Goal: Information Seeking & Learning: Learn about a topic

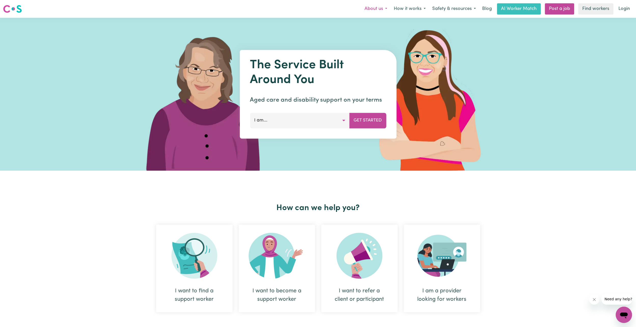
click at [379, 10] on button "About us" at bounding box center [375, 9] width 29 height 11
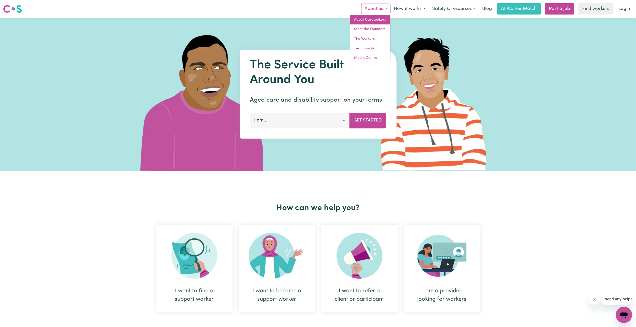
click at [378, 20] on link "About Careseekers" at bounding box center [370, 20] width 40 height 10
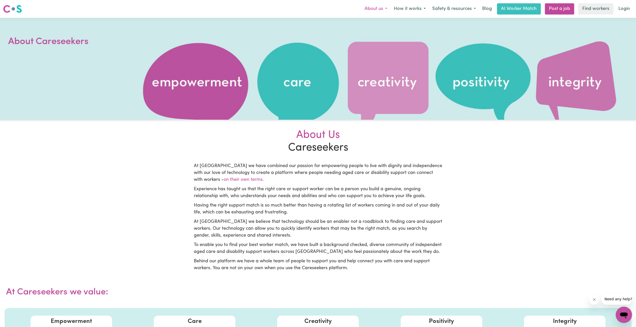
click at [383, 10] on button "About us" at bounding box center [375, 9] width 29 height 11
click at [376, 31] on link "Meet the Founders" at bounding box center [370, 29] width 40 height 10
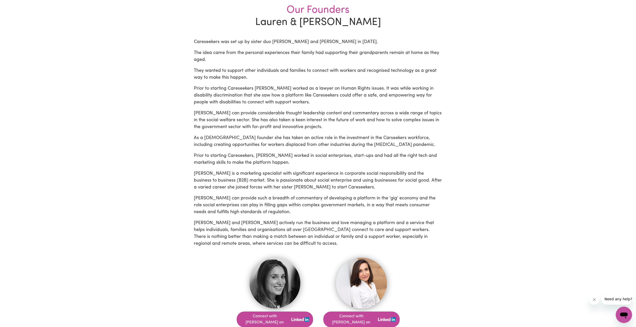
scroll to position [153, 0]
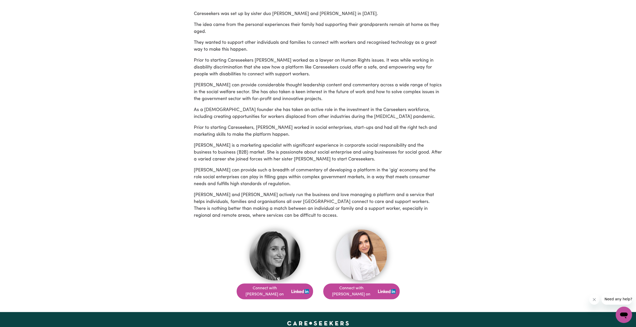
click at [352, 260] on img at bounding box center [361, 255] width 51 height 51
click at [274, 287] on button "Connect with [PERSON_NAME] on" at bounding box center [275, 292] width 76 height 16
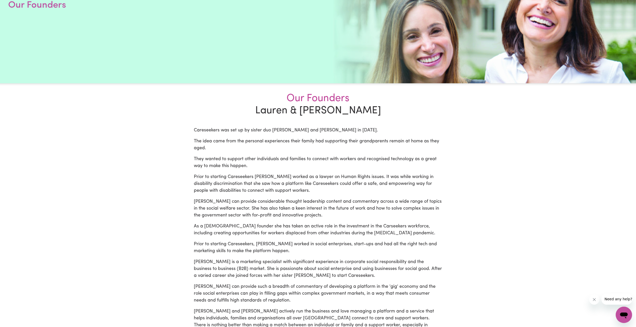
scroll to position [0, 0]
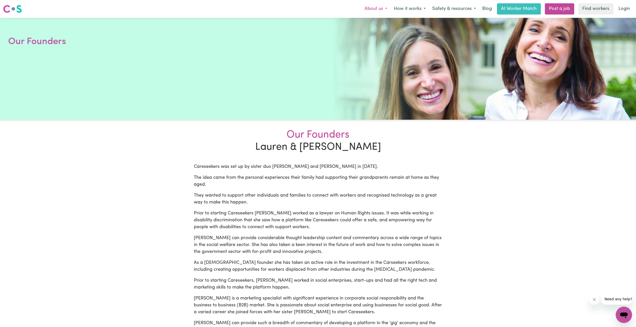
click at [384, 12] on button "About us" at bounding box center [375, 9] width 29 height 11
click at [379, 39] on link "The Workers" at bounding box center [370, 39] width 40 height 10
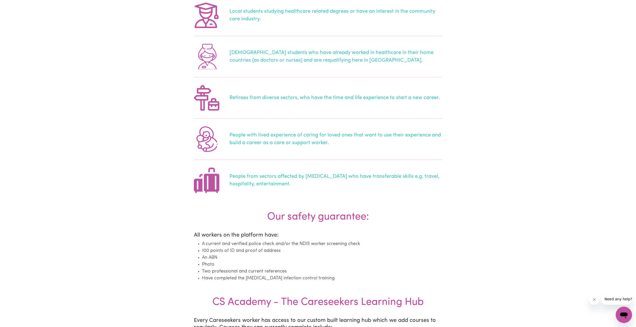
scroll to position [306, 0]
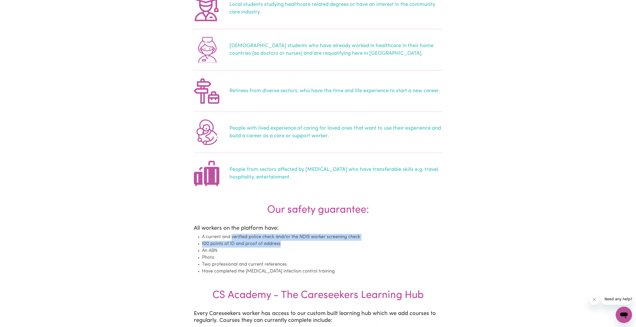
drag, startPoint x: 232, startPoint y: 238, endPoint x: 318, endPoint y: 242, distance: 85.9
click at [318, 242] on ul "A current and verified police check and/or the NDIS worker screening check 100 …" at bounding box center [318, 254] width 249 height 41
click at [317, 242] on li "100 points of ID and proof of address" at bounding box center [322, 244] width 240 height 7
click at [281, 253] on li "An ABN" at bounding box center [322, 251] width 240 height 7
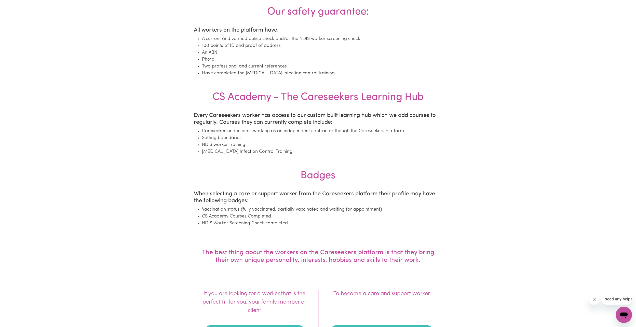
scroll to position [408, 0]
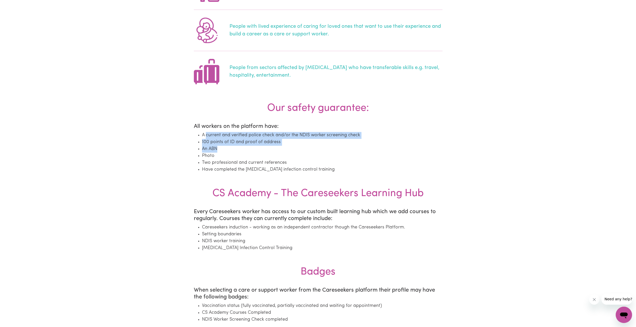
drag, startPoint x: 206, startPoint y: 139, endPoint x: 306, endPoint y: 147, distance: 100.7
click at [306, 147] on ul "A current and verified police check and/or the NDIS worker screening check 100 …" at bounding box center [318, 152] width 249 height 41
drag, startPoint x: 306, startPoint y: 147, endPoint x: 303, endPoint y: 153, distance: 6.8
click at [303, 153] on li "Photo" at bounding box center [322, 156] width 240 height 7
drag, startPoint x: 215, startPoint y: 149, endPoint x: 204, endPoint y: 148, distance: 11.5
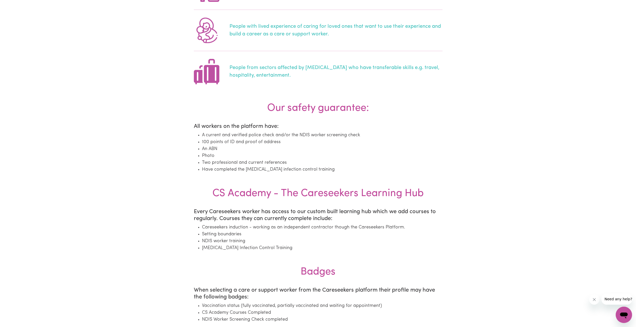
click at [214, 149] on li "An ABN" at bounding box center [322, 149] width 240 height 7
drag, startPoint x: 206, startPoint y: 144, endPoint x: 262, endPoint y: 145, distance: 56.6
click at [262, 145] on li "100 points of ID and proof of address" at bounding box center [322, 142] width 240 height 7
click at [261, 146] on li "100 points of ID and proof of address" at bounding box center [322, 142] width 240 height 7
click at [256, 152] on li "An ABN" at bounding box center [322, 149] width 240 height 7
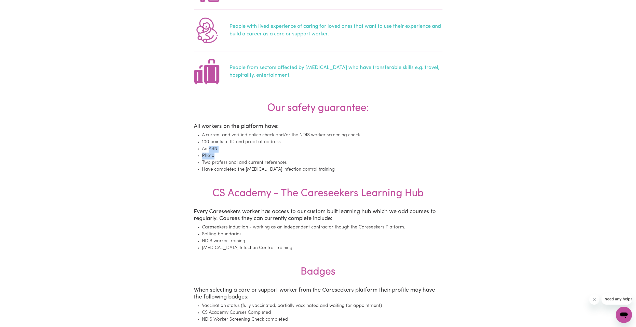
drag, startPoint x: 208, startPoint y: 152, endPoint x: 247, endPoint y: 156, distance: 39.4
click at [247, 156] on ul "A current and verified police check and/or the NDIS worker screening check 100 …" at bounding box center [318, 152] width 249 height 41
drag, startPoint x: 247, startPoint y: 156, endPoint x: 233, endPoint y: 158, distance: 14.5
click at [234, 158] on li "Photo" at bounding box center [322, 156] width 240 height 7
click at [214, 162] on li "Two professional and current references" at bounding box center [322, 162] width 240 height 7
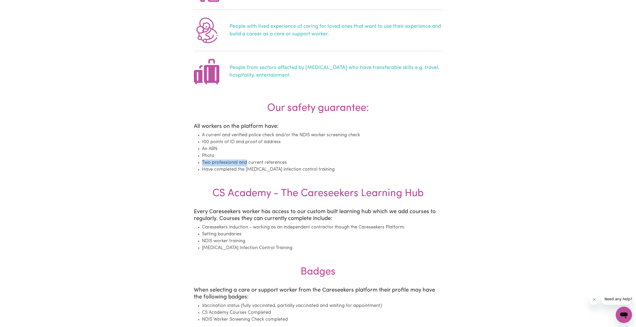
drag, startPoint x: 199, startPoint y: 161, endPoint x: 246, endPoint y: 164, distance: 46.4
click at [246, 164] on li "Two professional and current references" at bounding box center [322, 162] width 240 height 7
click at [208, 167] on li "Have completed the [MEDICAL_DATA] infection control training" at bounding box center [322, 169] width 240 height 7
drag, startPoint x: 205, startPoint y: 170, endPoint x: 327, endPoint y: 169, distance: 122.3
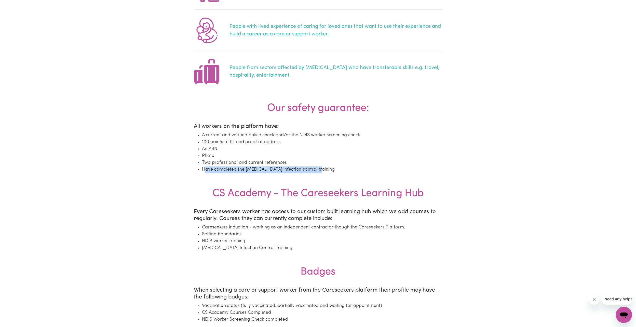
click at [327, 169] on li "Have completed the [MEDICAL_DATA] infection control training" at bounding box center [322, 169] width 240 height 7
drag, startPoint x: 327, startPoint y: 169, endPoint x: 324, endPoint y: 171, distance: 4.0
click at [324, 171] on li "Have completed the [MEDICAL_DATA] infection control training" at bounding box center [322, 169] width 240 height 7
click at [225, 177] on section "Our safety guarantee: All workers on the platform have: A current and verified …" at bounding box center [318, 139] width 255 height 85
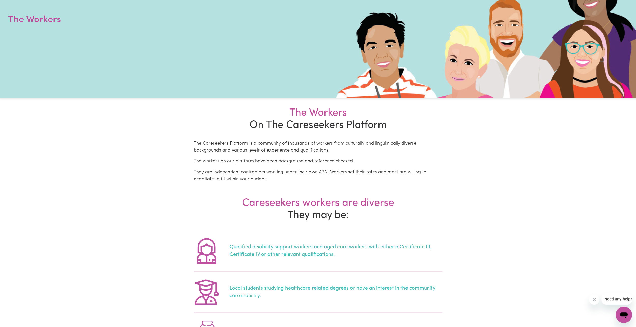
scroll to position [0, 0]
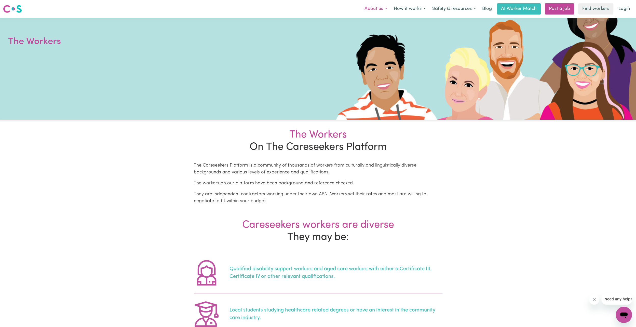
click at [383, 11] on button "About us" at bounding box center [375, 9] width 29 height 11
click at [370, 48] on link "Testimonials" at bounding box center [370, 49] width 40 height 10
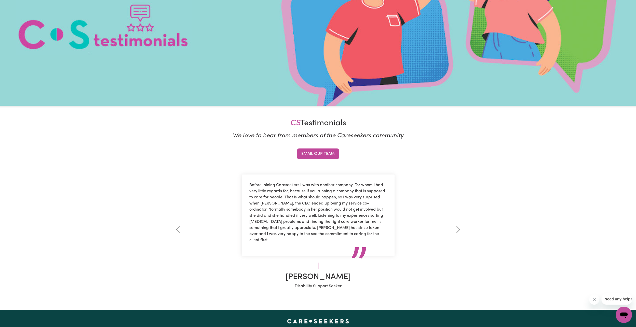
scroll to position [76, 0]
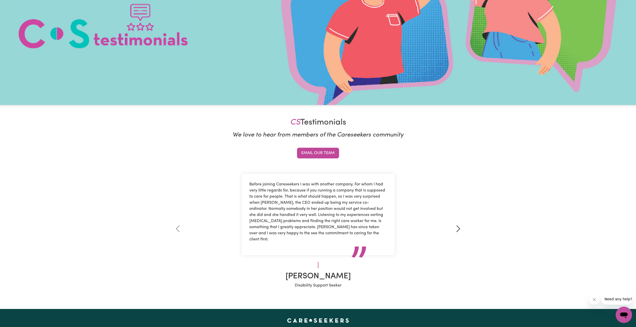
click at [460, 233] on link "Next" at bounding box center [458, 229] width 49 height 120
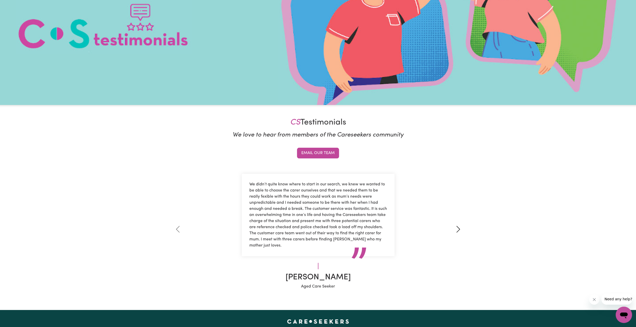
click at [460, 233] on link "Next" at bounding box center [458, 229] width 49 height 121
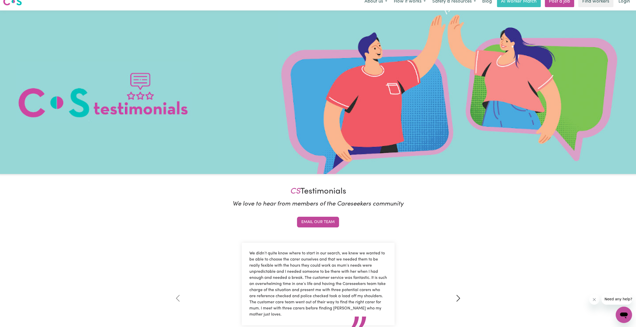
scroll to position [0, 0]
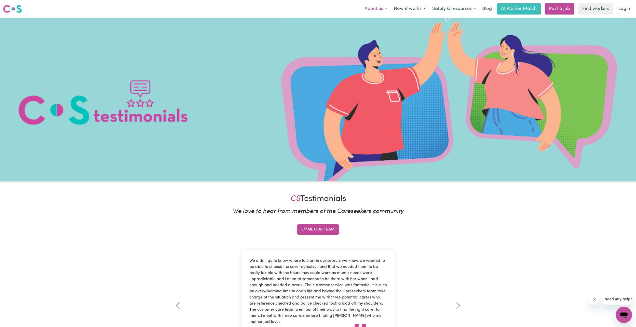
click at [379, 10] on button "About us" at bounding box center [375, 9] width 29 height 11
click at [373, 59] on link "Media Centre" at bounding box center [370, 58] width 40 height 10
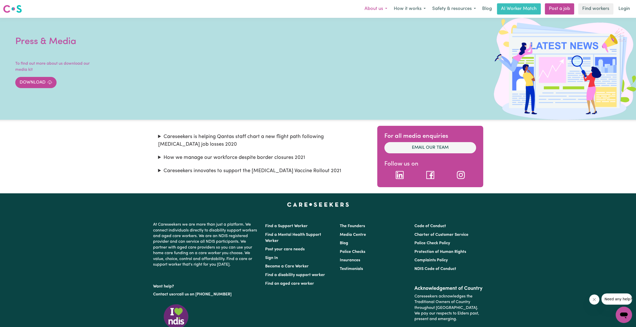
click at [381, 12] on button "About us" at bounding box center [375, 9] width 29 height 11
click at [410, 7] on button "How it works" at bounding box center [410, 9] width 38 height 11
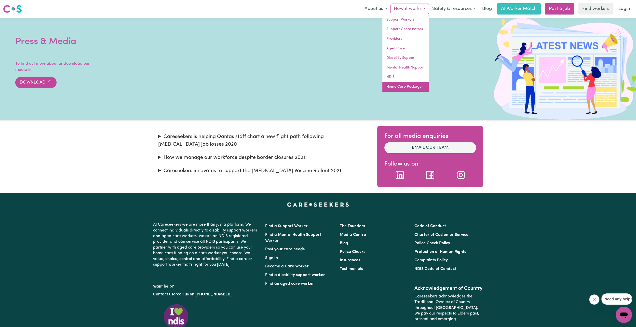
click at [411, 88] on link "Home Care Package" at bounding box center [405, 87] width 46 height 10
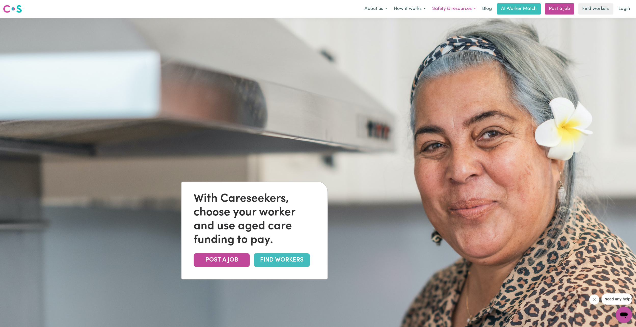
click at [451, 8] on button "Safety & resources" at bounding box center [454, 9] width 50 height 11
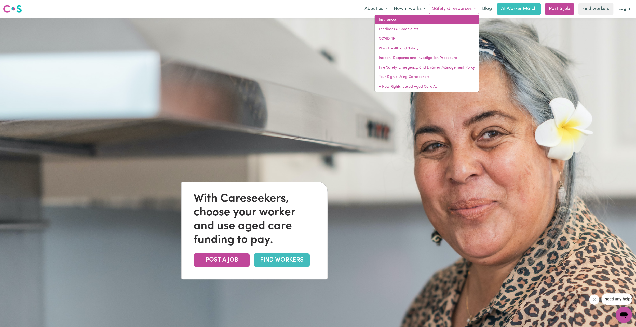
click at [417, 19] on link "Insurances" at bounding box center [427, 20] width 104 height 10
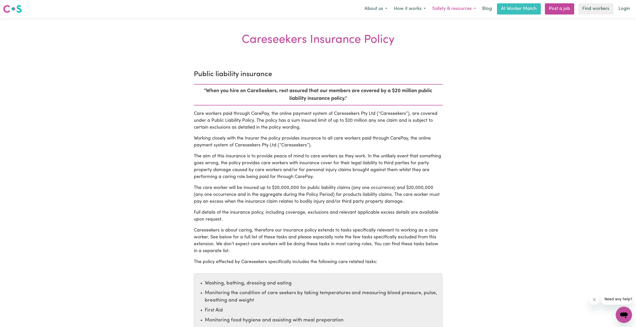
click at [457, 11] on button "Safety & resources" at bounding box center [454, 9] width 50 height 11
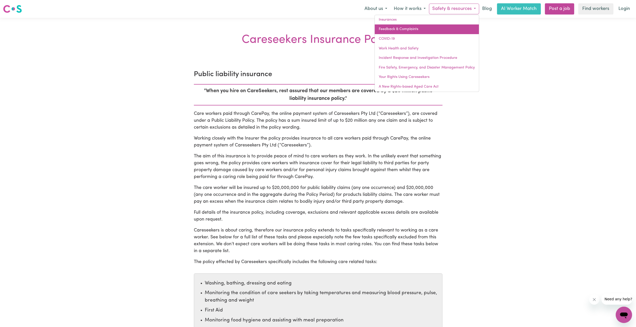
click at [413, 29] on link "Feedback & Complaints" at bounding box center [427, 29] width 104 height 10
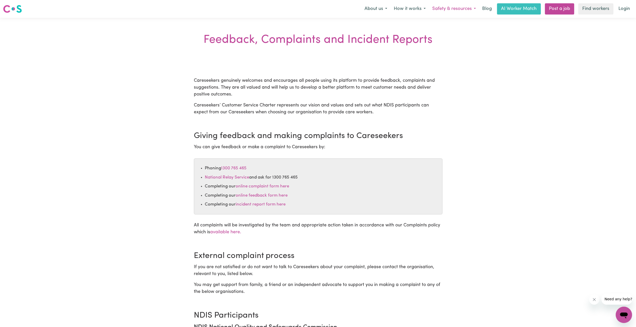
click at [464, 10] on button "Safety & resources" at bounding box center [454, 9] width 50 height 11
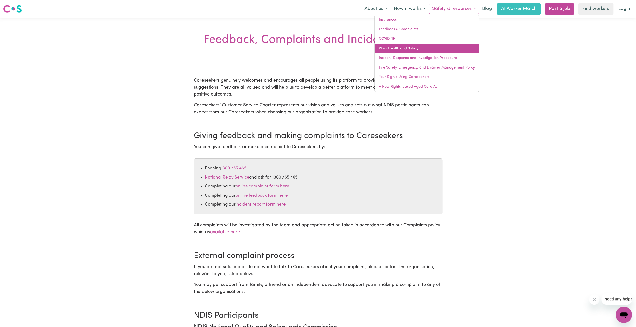
click at [431, 48] on link "Work Health and Safety" at bounding box center [427, 49] width 104 height 10
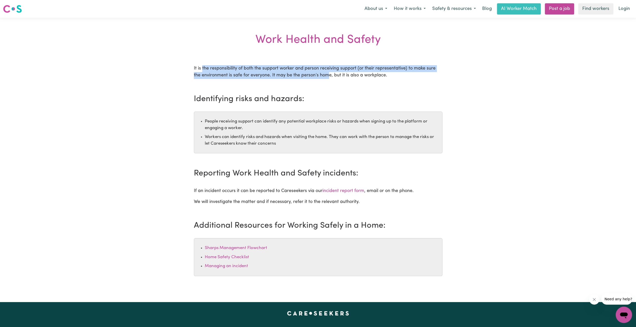
drag, startPoint x: 202, startPoint y: 67, endPoint x: 328, endPoint y: 73, distance: 126.0
click at [328, 73] on p "It is the responsibility of both the support worker and person receiving suppor…" at bounding box center [318, 72] width 249 height 14
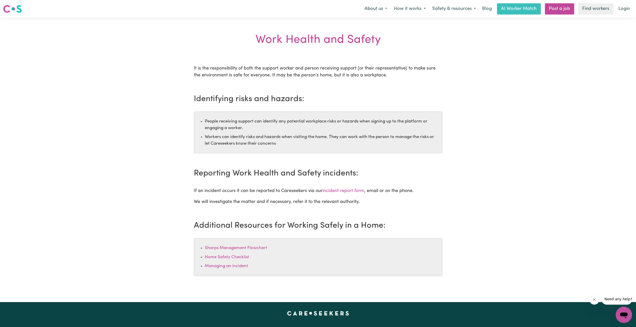
click at [346, 72] on p "It is the responsibility of both the support worker and person receiving suppor…" at bounding box center [318, 72] width 249 height 14
click at [231, 77] on p "It is the responsibility of both the support worker and person receiving suppor…" at bounding box center [318, 72] width 249 height 14
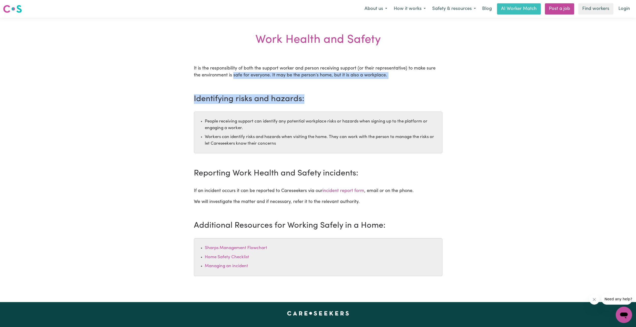
drag, startPoint x: 233, startPoint y: 76, endPoint x: 368, endPoint y: 101, distance: 137.3
click at [368, 101] on div "It is the responsibility of both the support worker and person receiving suppor…" at bounding box center [318, 183] width 249 height 237
drag, startPoint x: 368, startPoint y: 101, endPoint x: 362, endPoint y: 102, distance: 6.2
click at [362, 102] on h2 "Identifying risks and hazards:" at bounding box center [318, 99] width 249 height 10
click at [460, 9] on button "Safety & resources" at bounding box center [454, 9] width 50 height 11
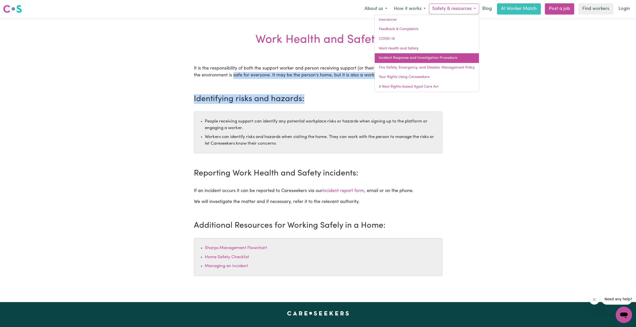
click at [415, 59] on link "Incident Response and Investigation Procedure" at bounding box center [427, 58] width 104 height 10
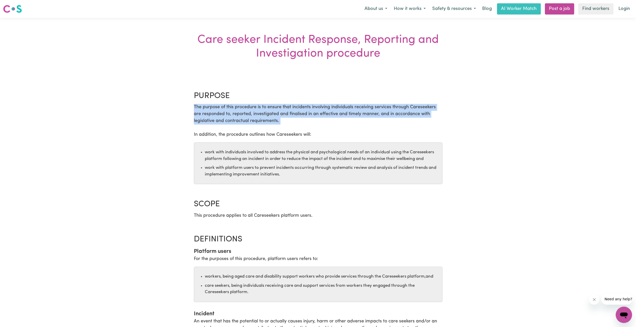
drag, startPoint x: 193, startPoint y: 108, endPoint x: 367, endPoint y: 130, distance: 175.7
click at [367, 129] on p "The purpose of this procedure is to ensure that incidents involving individuals…" at bounding box center [318, 121] width 249 height 34
click at [301, 123] on p "The purpose of this procedure is to ensure that incidents involving individuals…" at bounding box center [318, 121] width 249 height 34
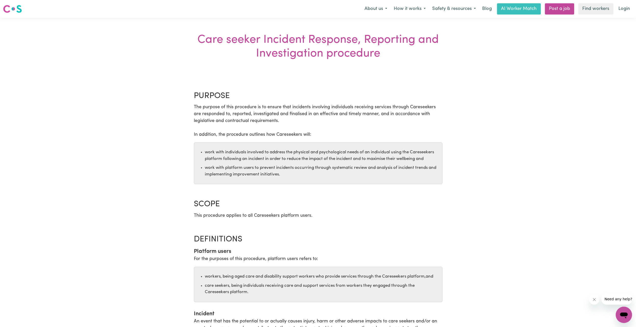
click at [251, 152] on li "work with individuals involved to address the physical and psychological needs …" at bounding box center [322, 155] width 235 height 13
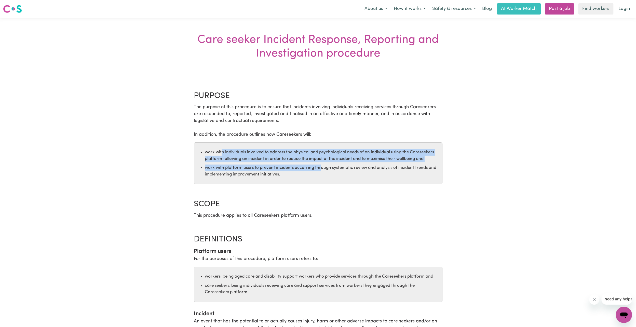
drag, startPoint x: 222, startPoint y: 151, endPoint x: 320, endPoint y: 166, distance: 99.0
click at [320, 166] on ul "work with individuals involved to address the physical and psychological needs …" at bounding box center [318, 163] width 249 height 42
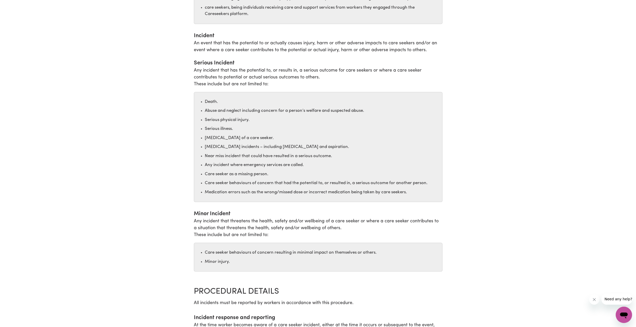
scroll to position [280, 0]
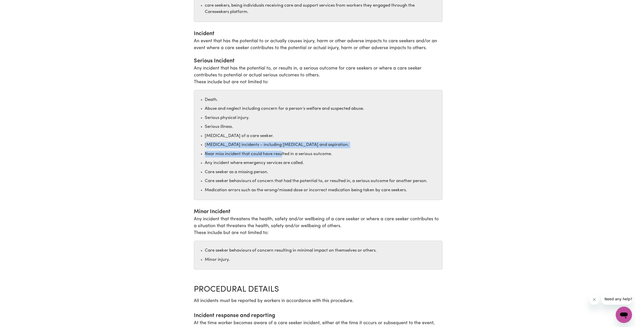
drag, startPoint x: 207, startPoint y: 146, endPoint x: 280, endPoint y: 151, distance: 72.7
click at [280, 150] on ul "Death. Abuse and neglect including concern for a person’s welfare and suspected…" at bounding box center [318, 145] width 249 height 110
click at [223, 155] on li "Near miss incident that could have resulted in a serious outcome." at bounding box center [322, 154] width 235 height 7
click at [206, 160] on li "Any incident where emergency services are called." at bounding box center [322, 163] width 235 height 7
drag, startPoint x: 207, startPoint y: 161, endPoint x: 289, endPoint y: 163, distance: 81.8
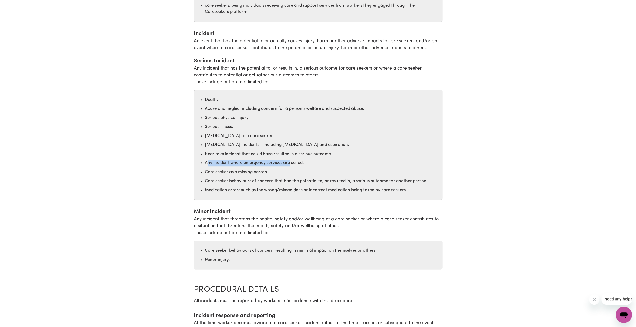
click at [289, 163] on li "Any incident where emergency services are called." at bounding box center [322, 163] width 235 height 7
drag, startPoint x: 289, startPoint y: 163, endPoint x: 265, endPoint y: 164, distance: 23.2
click at [269, 162] on li "Any incident where emergency services are called." at bounding box center [322, 163] width 235 height 7
click at [232, 167] on ul "Death. Abuse and neglect including concern for a person’s welfare and suspected…" at bounding box center [318, 145] width 249 height 110
drag, startPoint x: 217, startPoint y: 167, endPoint x: 245, endPoint y: 166, distance: 28.8
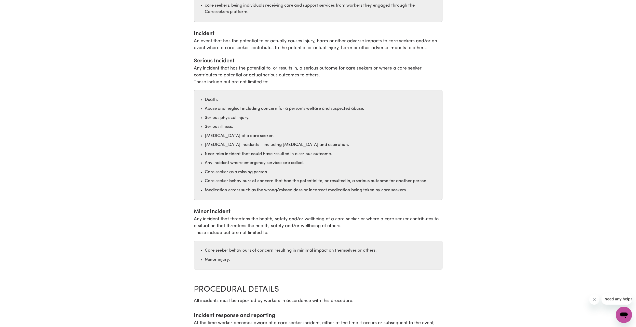
click at [217, 167] on ul "Death. Abuse and neglect including concern for a person’s welfare and suspected…" at bounding box center [318, 145] width 249 height 110
drag, startPoint x: 245, startPoint y: 166, endPoint x: 258, endPoint y: 168, distance: 13.1
click at [258, 168] on ul "Death. Abuse and neglect including concern for a person’s welfare and suspected…" at bounding box center [318, 145] width 249 height 110
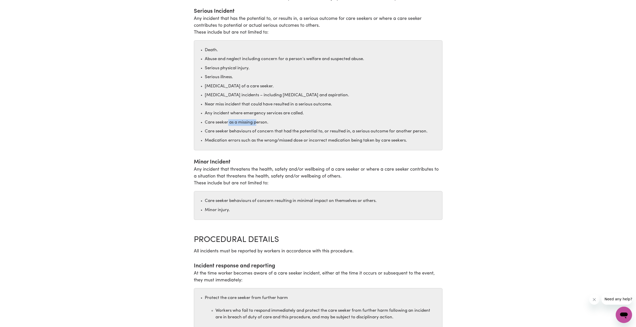
scroll to position [331, 0]
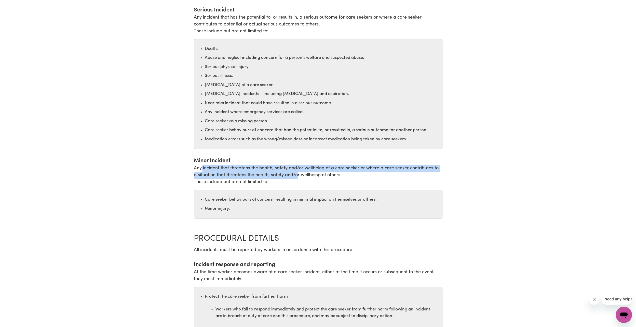
drag, startPoint x: 200, startPoint y: 169, endPoint x: 294, endPoint y: 173, distance: 94.4
click at [294, 173] on p "Minor Incident Any incident that threatens the health, safety and/or wellbeing …" at bounding box center [318, 171] width 249 height 29
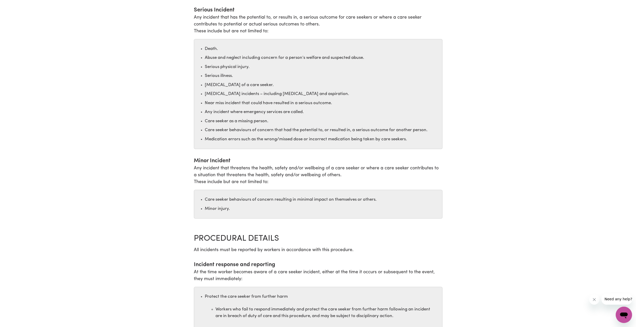
drag, startPoint x: 294, startPoint y: 173, endPoint x: 265, endPoint y: 182, distance: 30.0
click at [273, 179] on p "Minor Incident Any incident that threatens the health, safety and/or wellbeing …" at bounding box center [318, 171] width 249 height 29
click at [244, 181] on p "Minor Incident Any incident that threatens the health, safety and/or wellbeing …" at bounding box center [318, 171] width 249 height 29
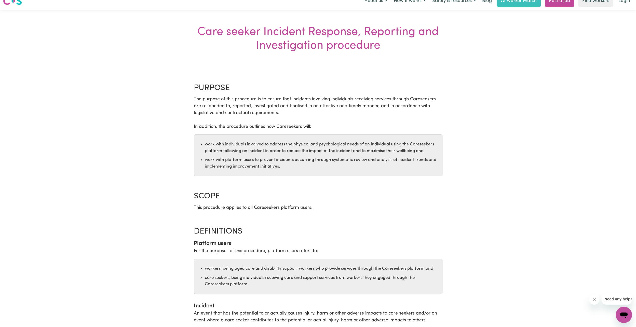
scroll to position [0, 0]
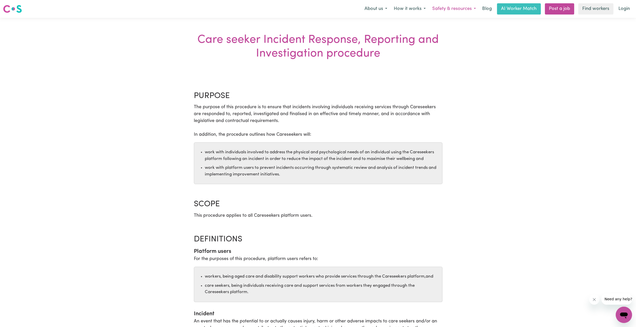
click at [463, 10] on button "Safety & resources" at bounding box center [454, 9] width 50 height 11
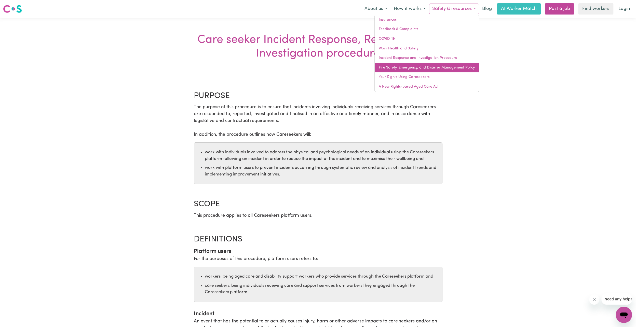
click at [438, 67] on link "Fire Safety, Emergency, and Disaster Management Policy" at bounding box center [427, 68] width 104 height 10
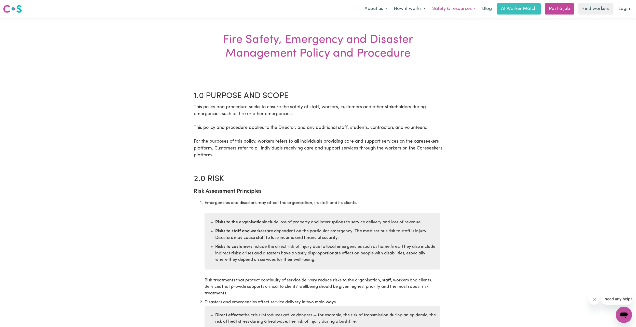
click at [449, 10] on button "Safety & resources" at bounding box center [454, 9] width 50 height 11
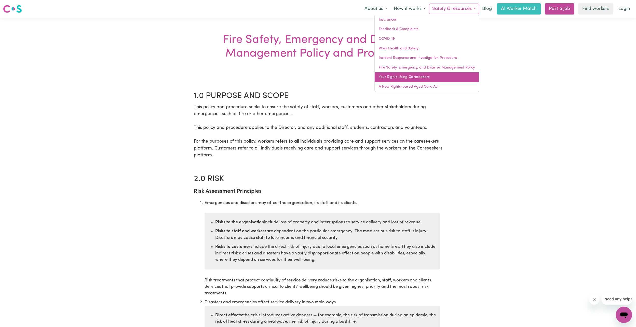
click at [414, 74] on link "Your Rights Using Careseekers" at bounding box center [427, 77] width 104 height 10
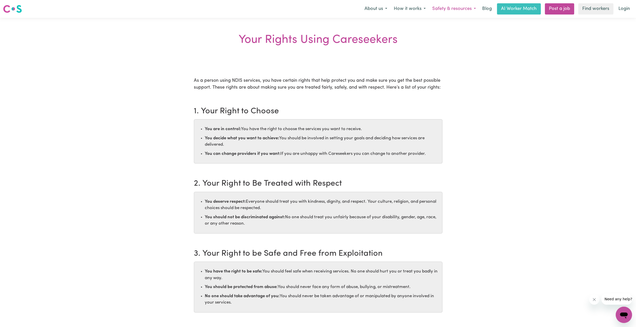
click at [451, 7] on button "Safety & resources" at bounding box center [454, 9] width 50 height 11
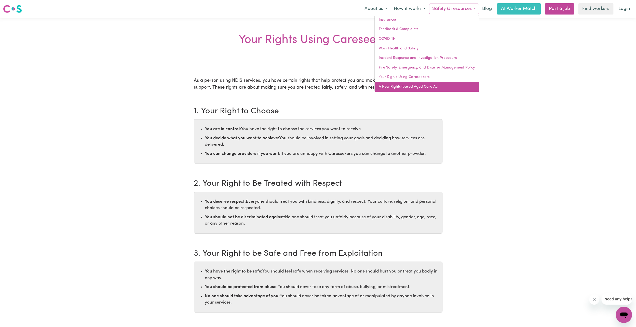
click at [425, 85] on link "A New Rights-based Aged Care Act" at bounding box center [427, 87] width 104 height 10
drag, startPoint x: 573, startPoint y: 125, endPoint x: 567, endPoint y: 121, distance: 7.6
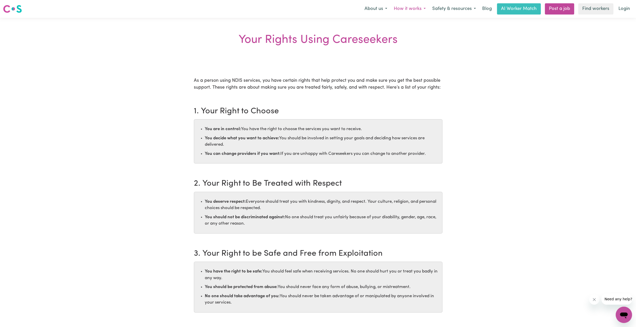
click at [416, 9] on button "How it works" at bounding box center [410, 9] width 38 height 11
click at [380, 9] on button "About us" at bounding box center [375, 9] width 29 height 11
click at [371, 43] on link "The Workers" at bounding box center [370, 39] width 40 height 10
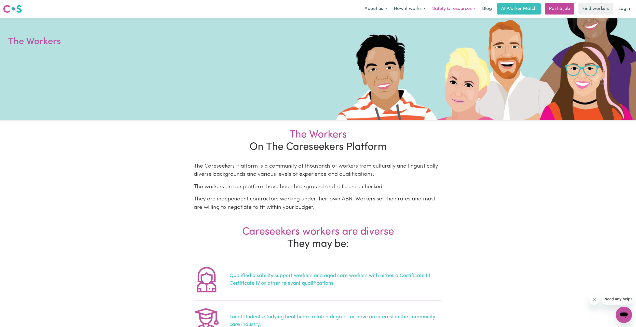
click at [443, 8] on button "Safety & resources" at bounding box center [454, 9] width 50 height 11
